Goal: Task Accomplishment & Management: Use online tool/utility

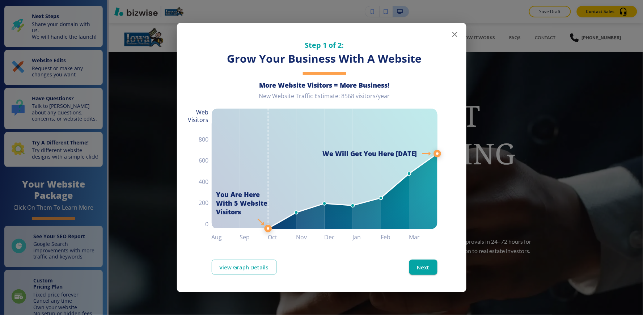
click at [455, 34] on icon "button" at bounding box center [454, 34] width 5 height 5
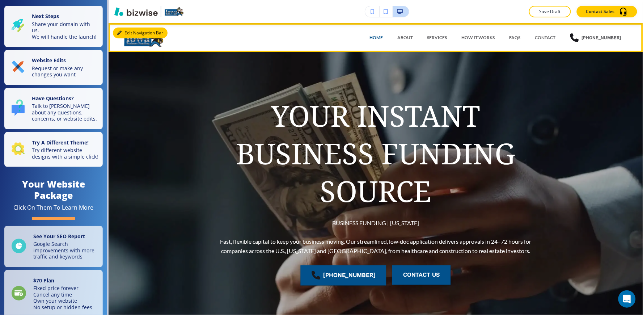
click at [121, 33] on icon "button" at bounding box center [119, 33] width 4 height 4
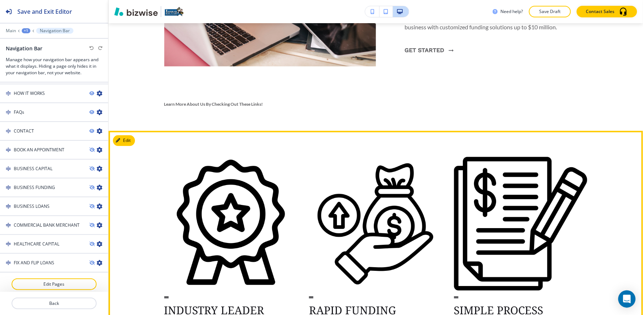
scroll to position [402, 0]
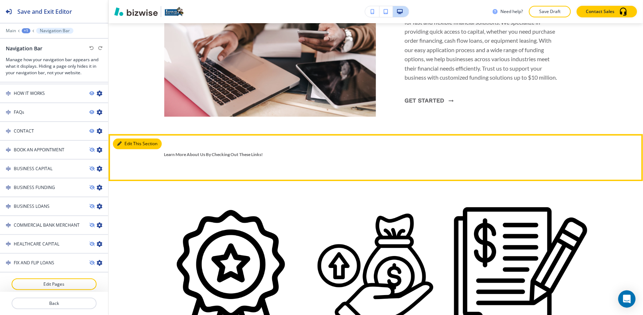
click at [129, 143] on button "Edit This Section" at bounding box center [137, 144] width 49 height 11
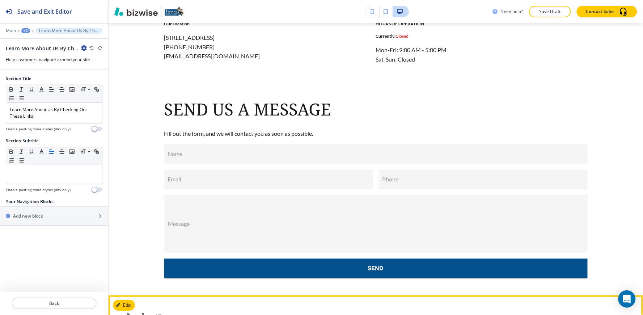
scroll to position [3772, 0]
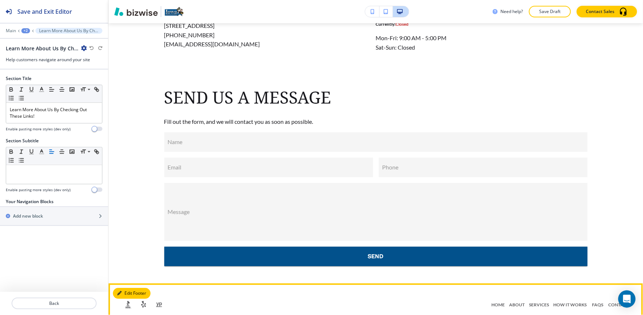
click at [122, 288] on button "Edit Footer" at bounding box center [132, 293] width 38 height 11
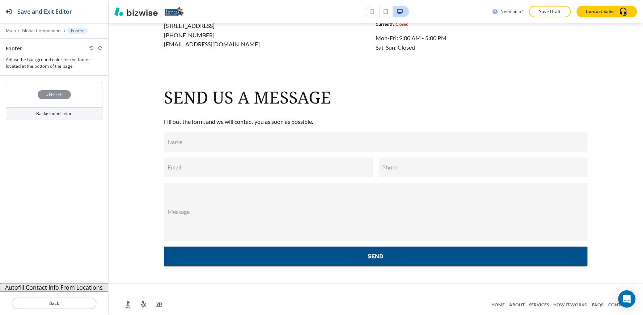
click at [87, 286] on button "Autofill Contact Info From Locations" at bounding box center [54, 287] width 108 height 9
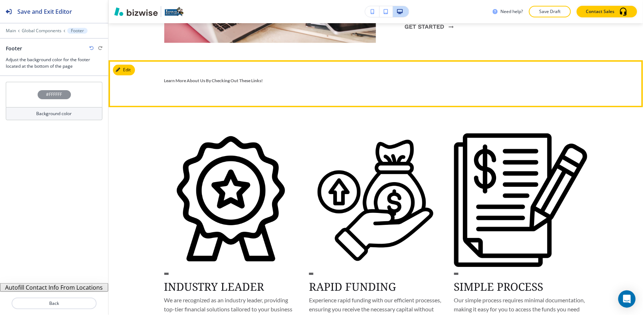
scroll to position [396, 0]
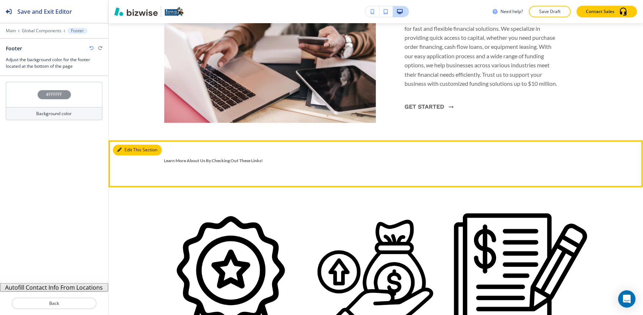
click at [128, 151] on button "Edit This Section" at bounding box center [137, 150] width 49 height 11
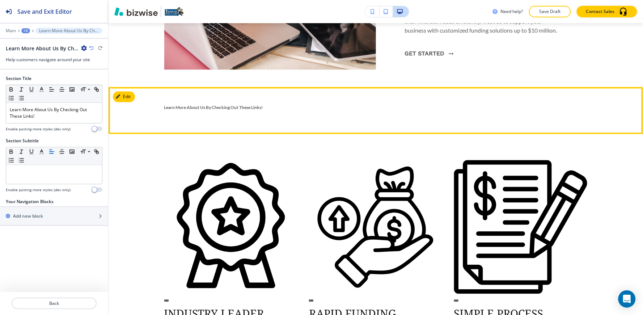
scroll to position [392, 0]
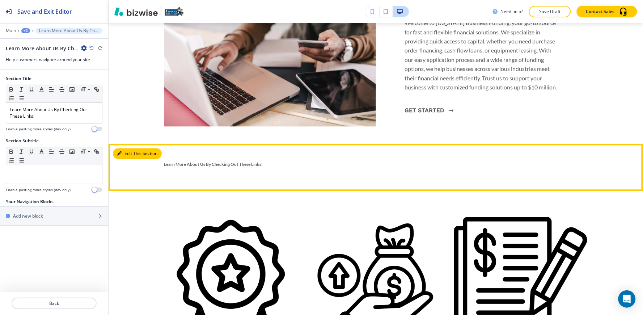
click at [125, 153] on button "Edit This Section" at bounding box center [137, 153] width 49 height 11
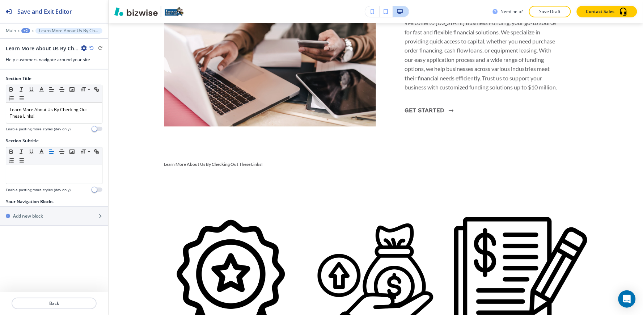
click at [85, 47] on icon "button" at bounding box center [84, 48] width 6 height 6
click at [100, 88] on p "Delete Section" at bounding box center [104, 86] width 37 height 7
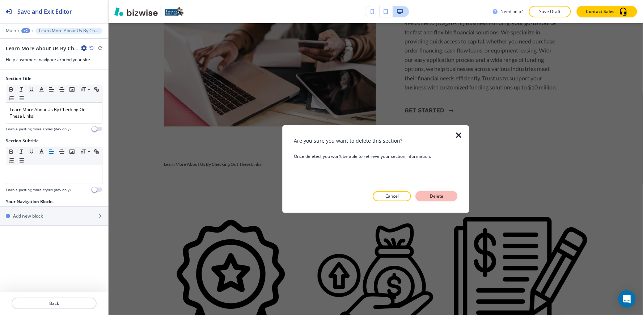
click at [445, 196] on p "Delete" at bounding box center [436, 196] width 17 height 7
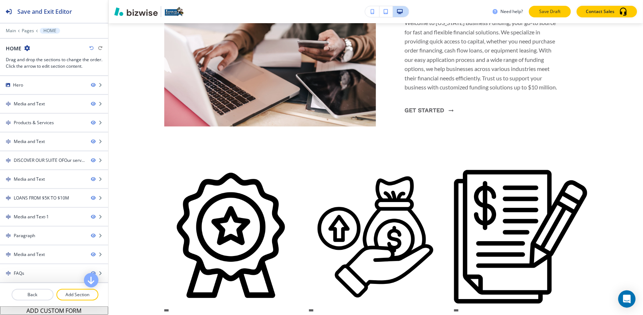
click at [556, 6] on button "Save Draft" at bounding box center [550, 12] width 42 height 12
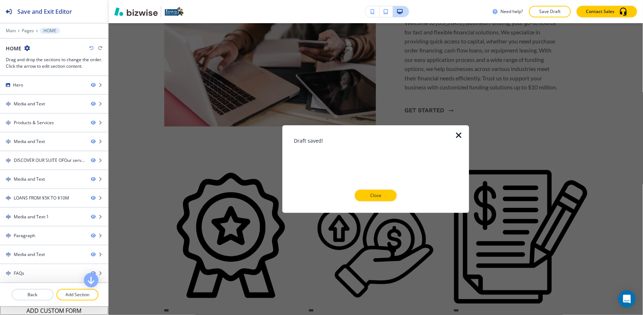
click at [460, 132] on icon "button" at bounding box center [459, 135] width 9 height 9
